Goal: Information Seeking & Learning: Learn about a topic

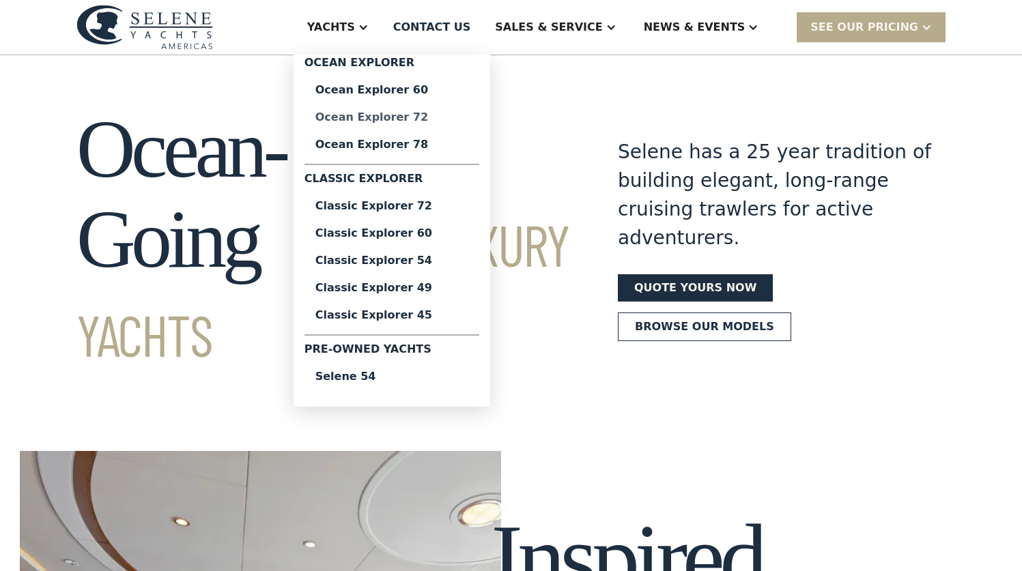
click at [437, 117] on div "Ocean Explorer 72" at bounding box center [391, 117] width 153 height 11
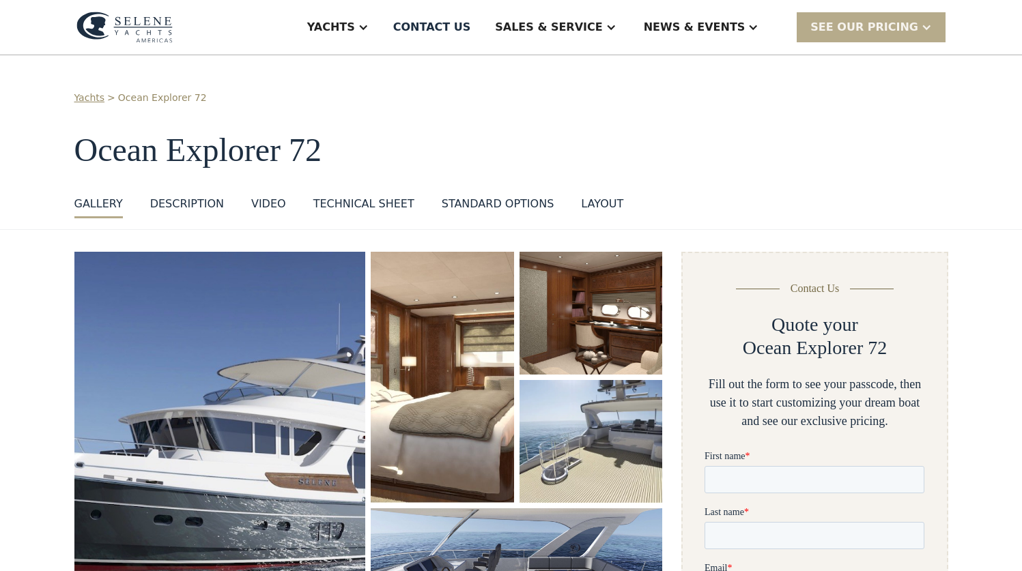
click at [592, 201] on div "layout" at bounding box center [602, 204] width 42 height 16
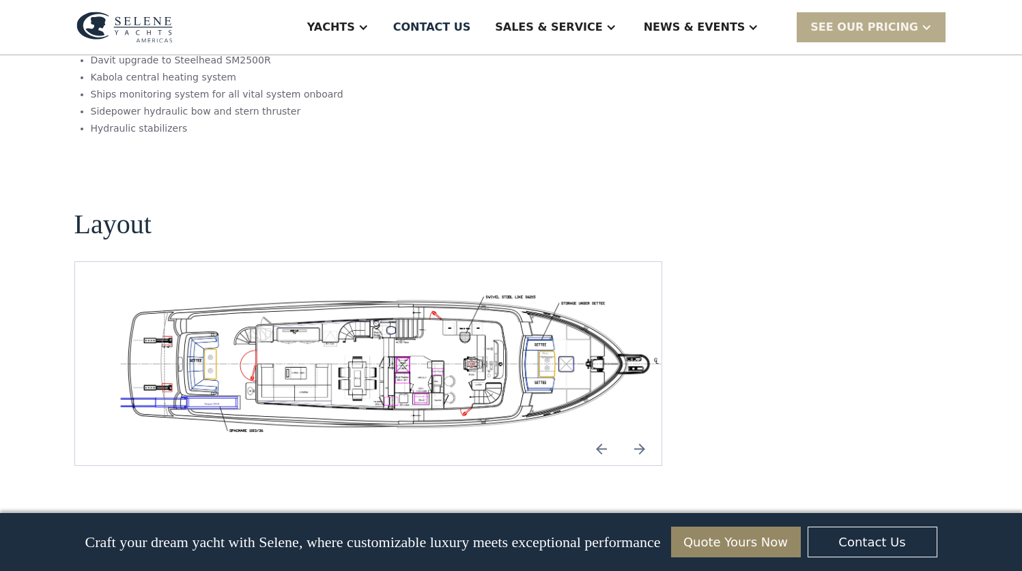
scroll to position [2334, 0]
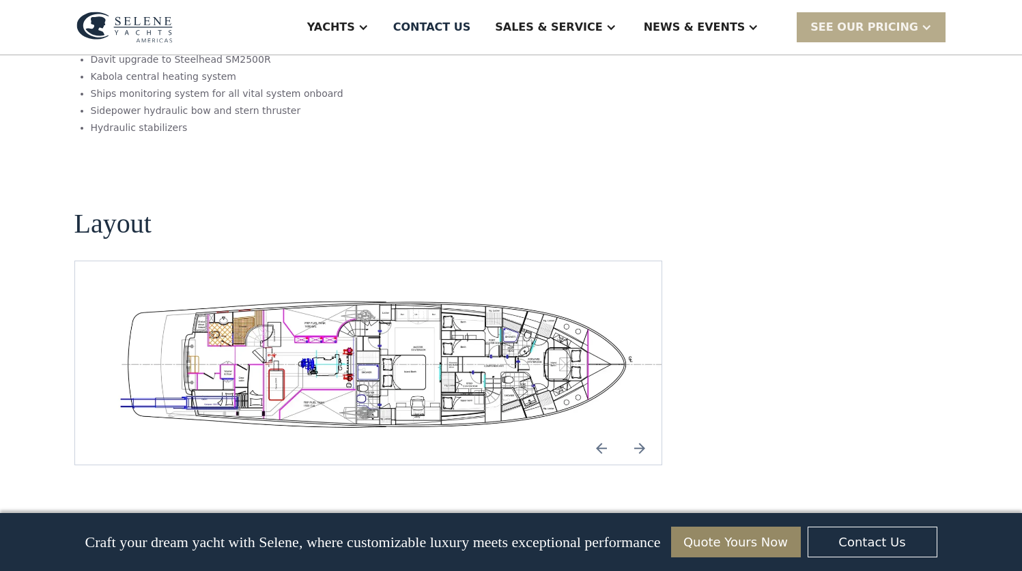
click at [641, 432] on img "Next slide" at bounding box center [639, 448] width 33 height 33
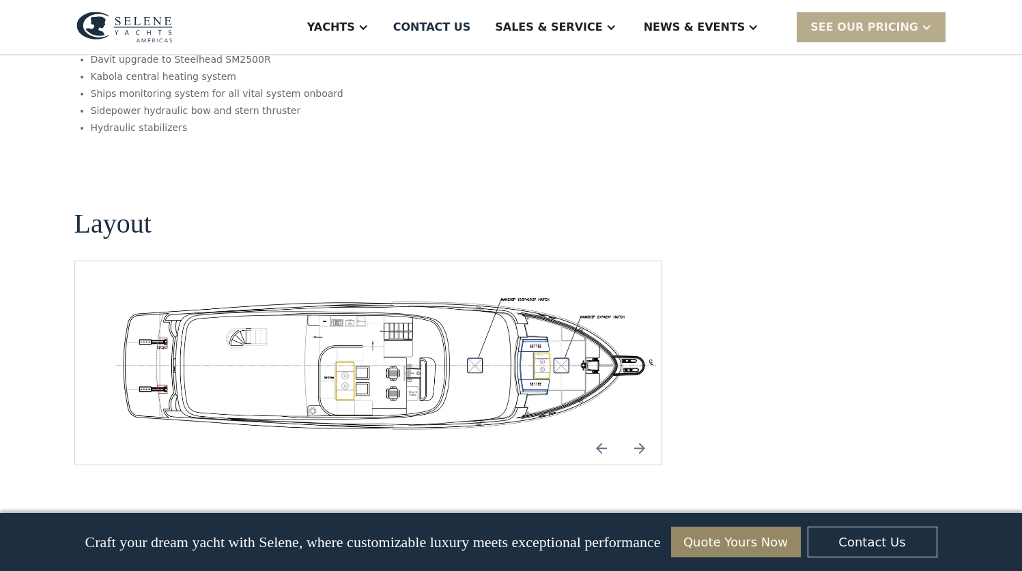
click at [641, 432] on img "Next slide" at bounding box center [639, 448] width 33 height 33
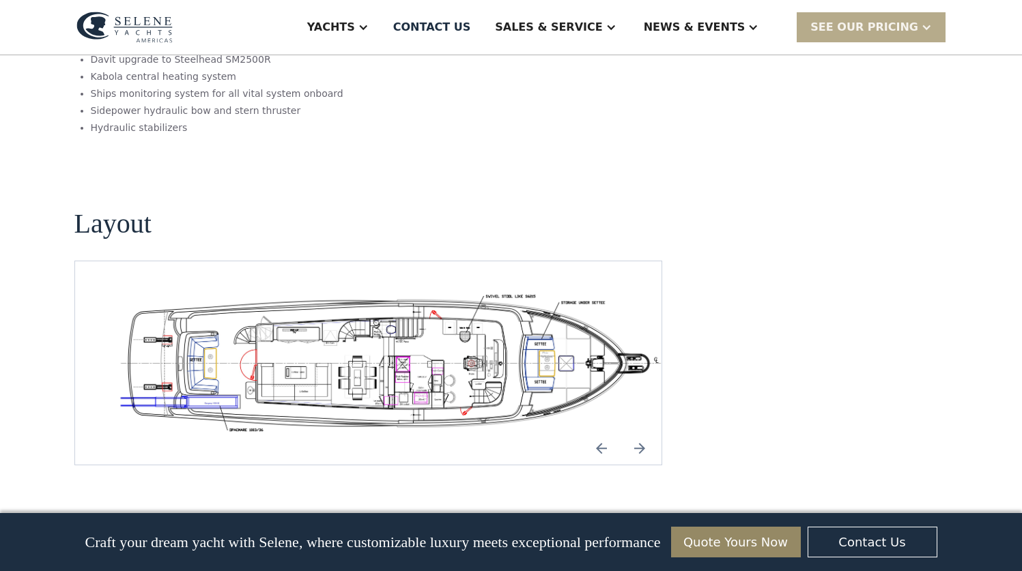
click at [641, 432] on img "Next slide" at bounding box center [639, 448] width 33 height 33
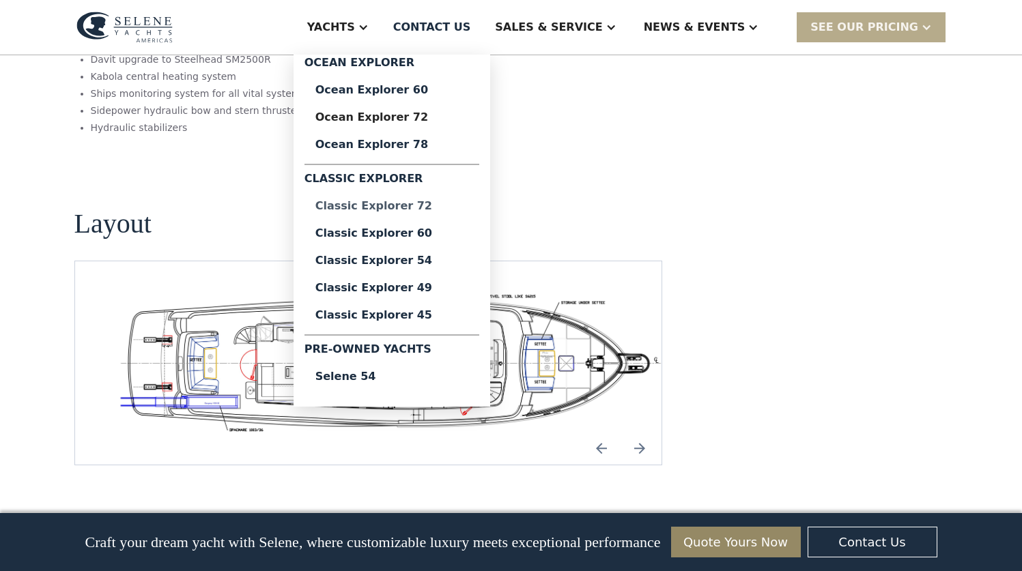
scroll to position [0, 0]
click at [427, 202] on div "Classic Explorer 72" at bounding box center [391, 206] width 153 height 11
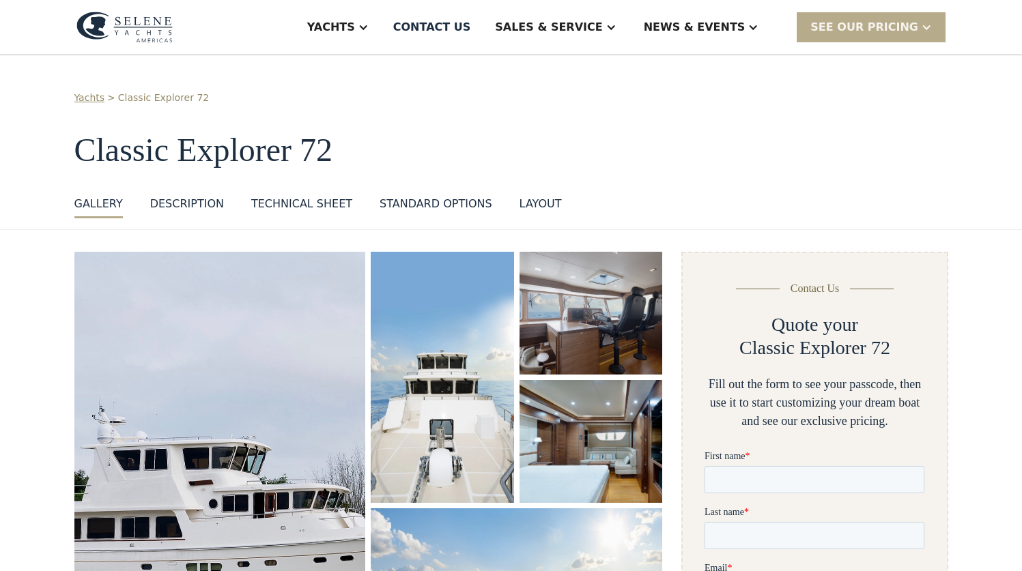
click at [546, 202] on div "layout" at bounding box center [540, 204] width 42 height 16
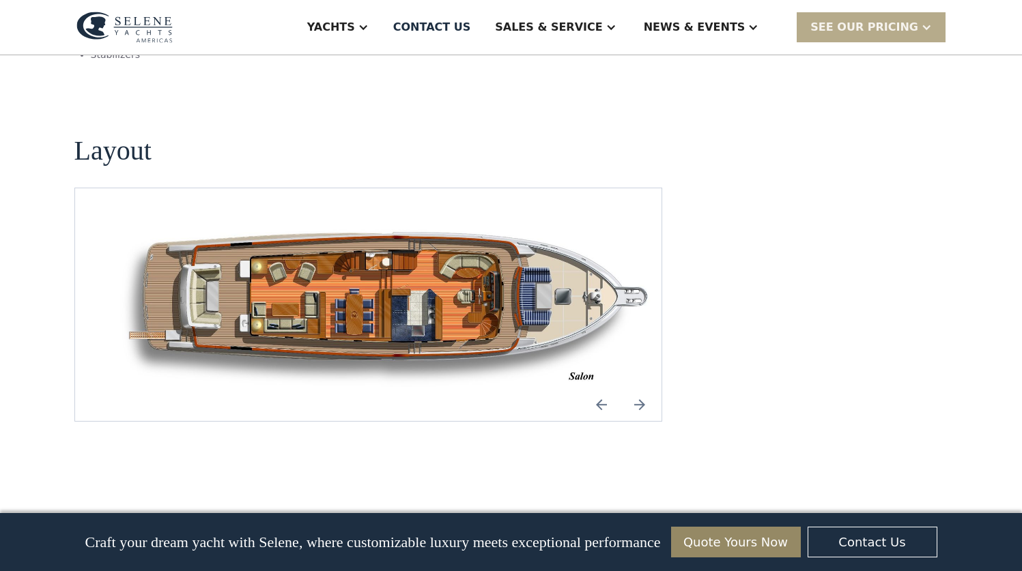
scroll to position [1784, 0]
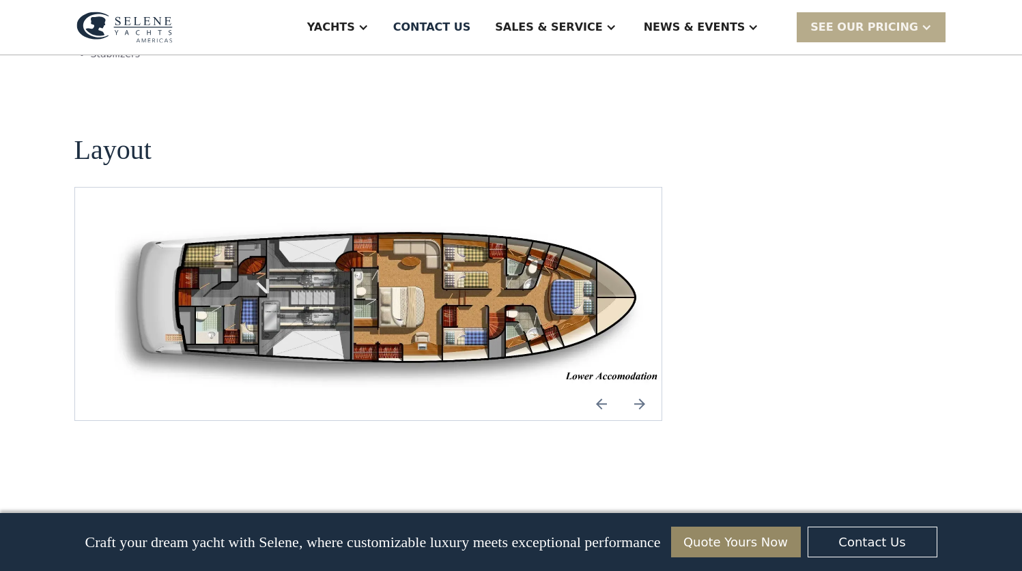
click at [643, 388] on img "Next slide" at bounding box center [639, 404] width 33 height 33
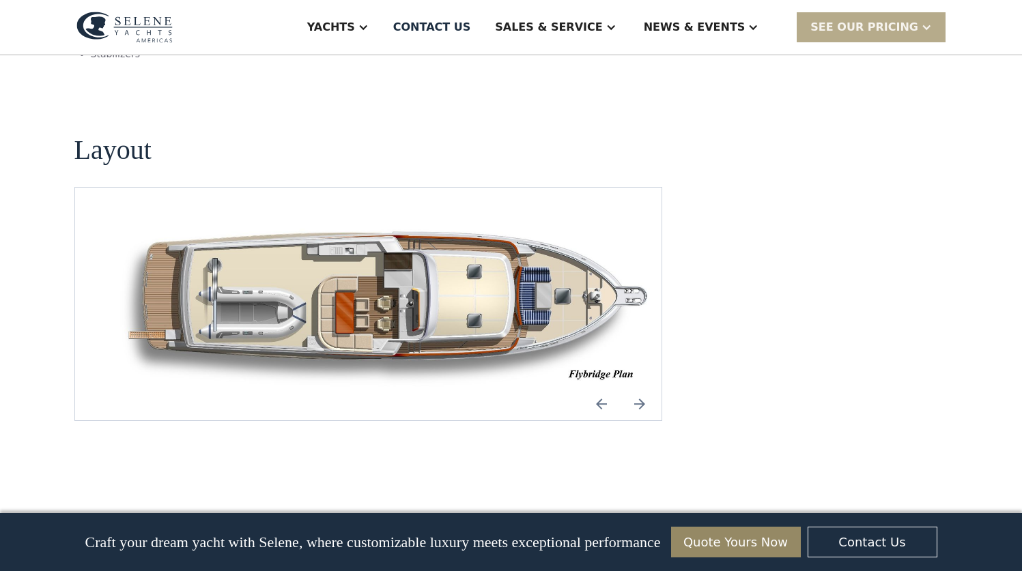
scroll to position [0, 0]
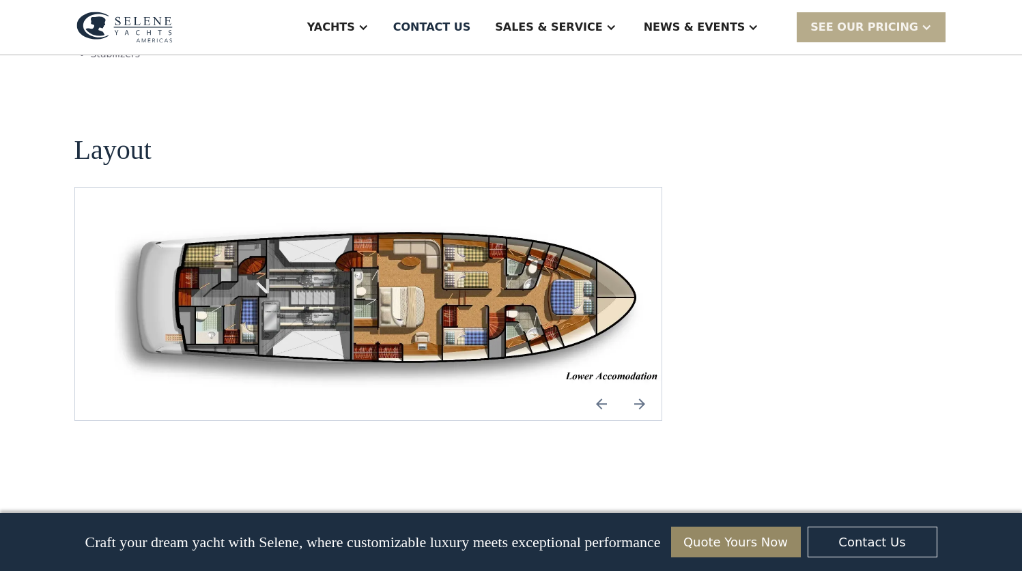
click at [393, 220] on img "open lightbox" at bounding box center [390, 304] width 565 height 168
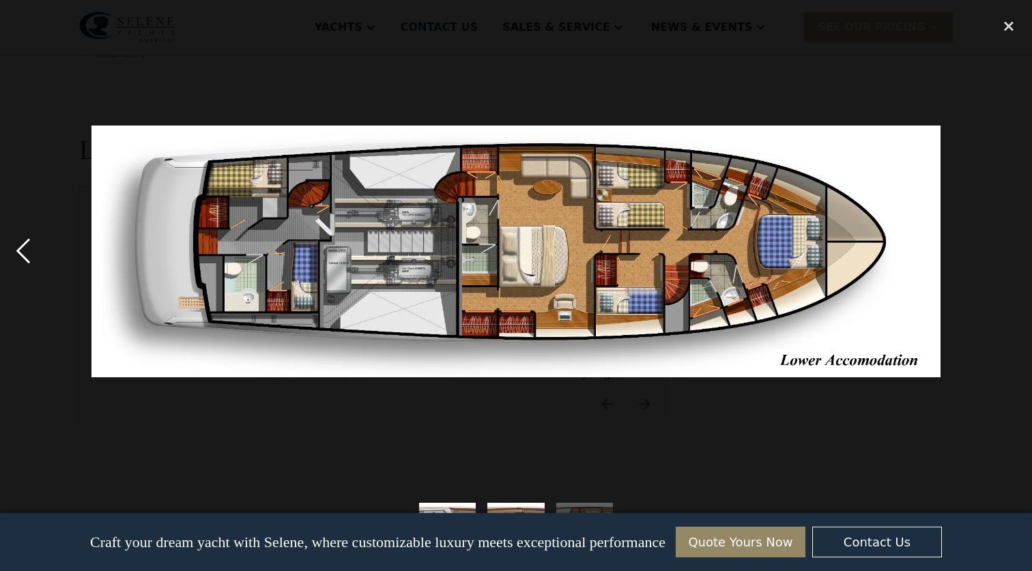
click at [23, 247] on div "previous image" at bounding box center [23, 252] width 46 height 480
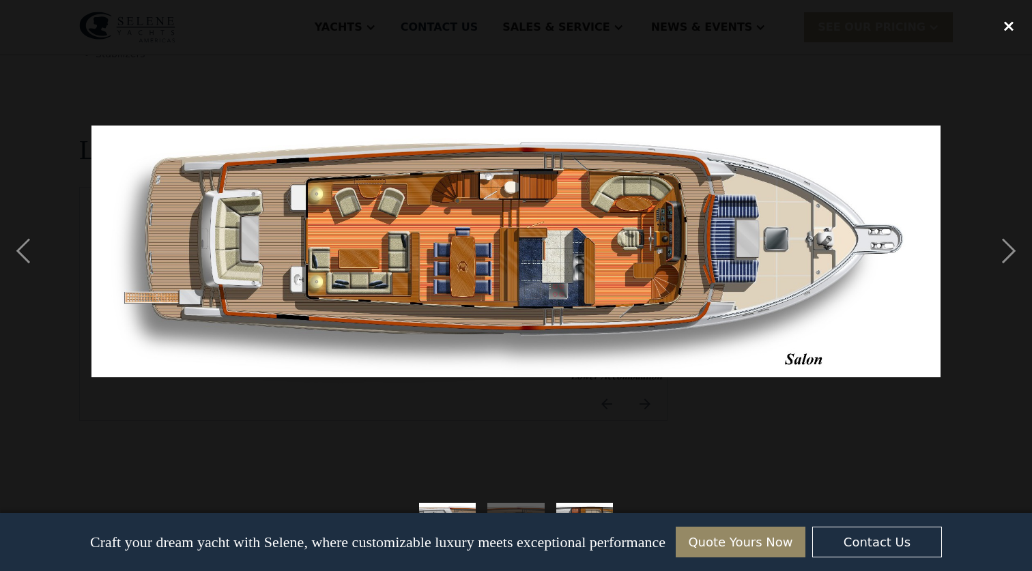
click at [1011, 29] on div "close lightbox" at bounding box center [1008, 27] width 46 height 30
